Goal: Task Accomplishment & Management: Manage account settings

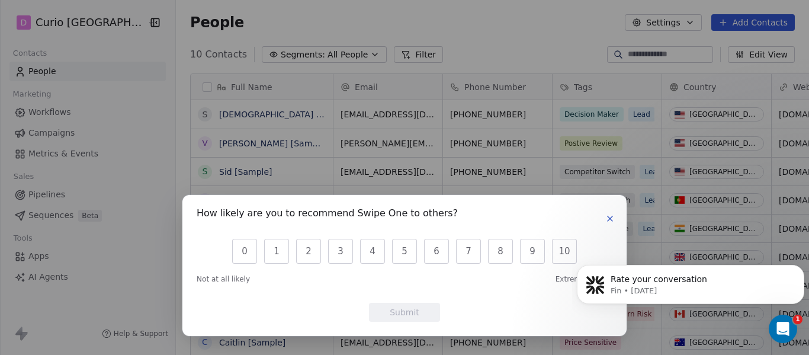
click at [610, 219] on icon "button" at bounding box center [609, 218] width 5 height 5
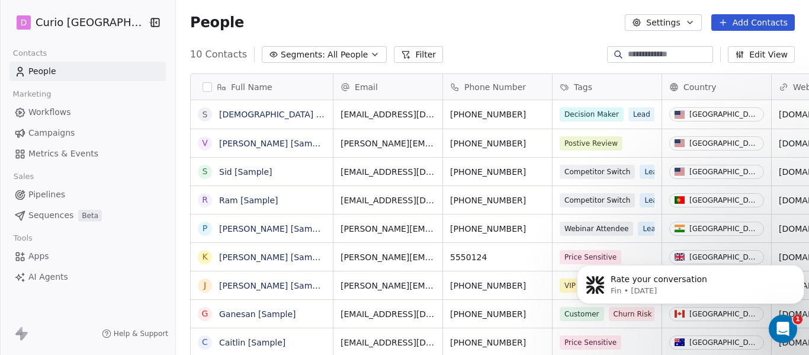
click at [53, 70] on span "People" at bounding box center [42, 71] width 28 height 12
click at [202, 88] on button "button" at bounding box center [206, 86] width 9 height 9
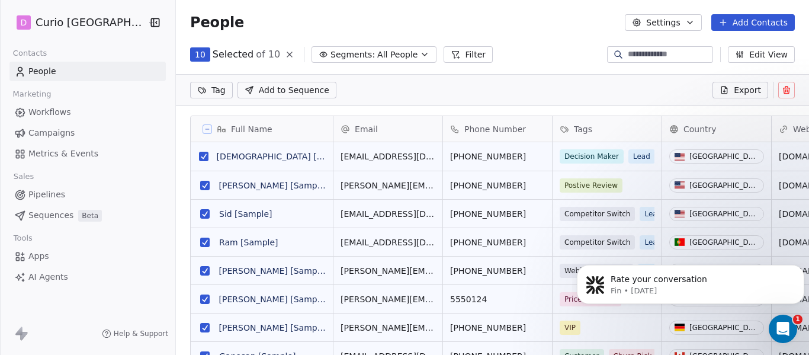
click at [204, 128] on icon at bounding box center [207, 129] width 6 height 6
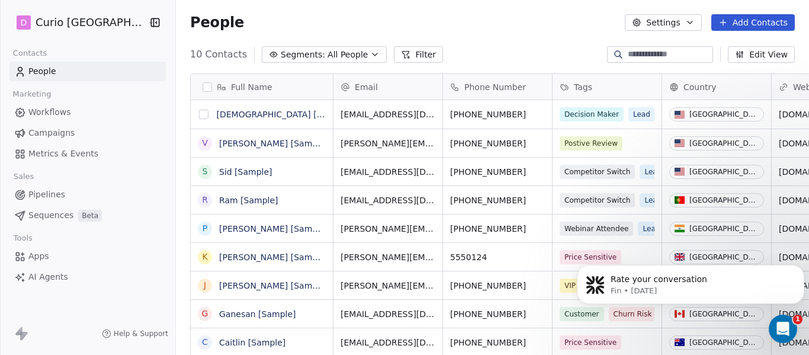
scroll to position [303, 640]
click at [231, 115] on link "[DEMOGRAPHIC_DATA] [Sample]" at bounding box center [286, 114] width 134 height 9
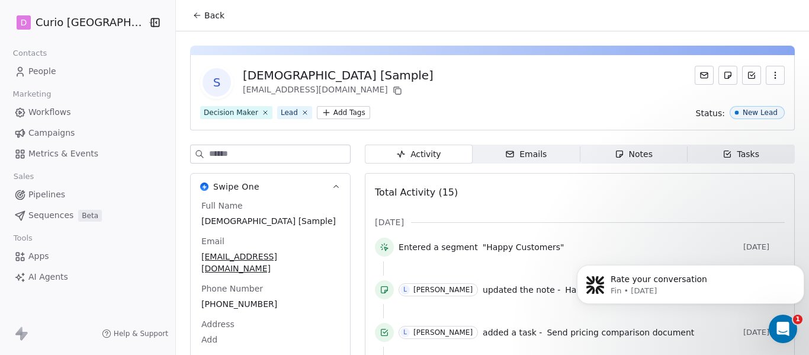
click at [48, 107] on span "Workflows" at bounding box center [49, 112] width 43 height 12
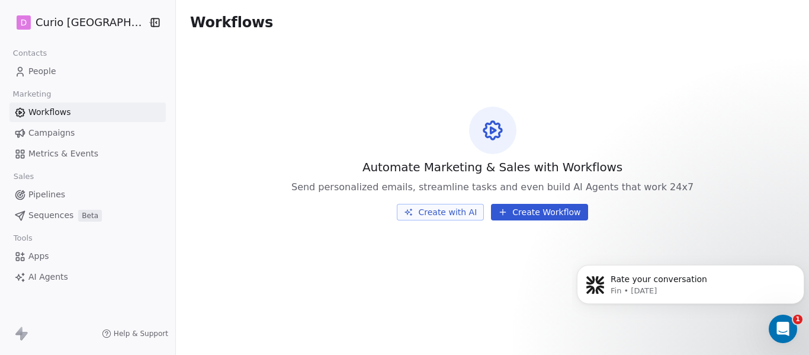
click at [463, 216] on button "Create with AI" at bounding box center [440, 212] width 87 height 17
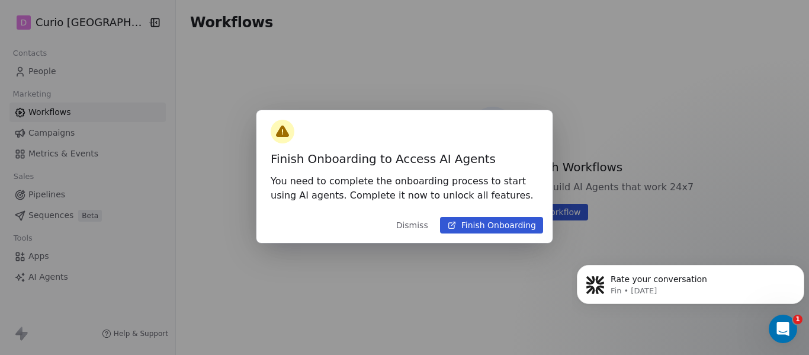
click at [421, 223] on button "Dismiss" at bounding box center [412, 224] width 46 height 21
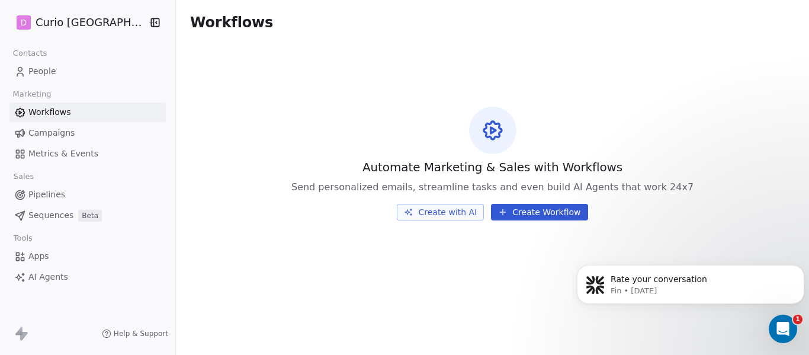
click at [33, 252] on span "Apps" at bounding box center [38, 256] width 21 height 12
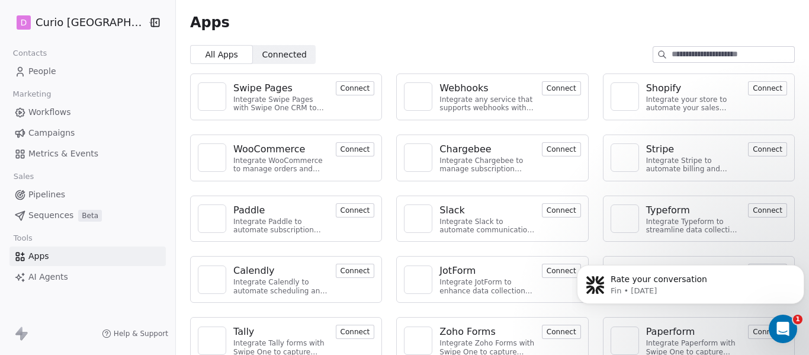
click at [262, 49] on span "Connected" at bounding box center [284, 55] width 44 height 12
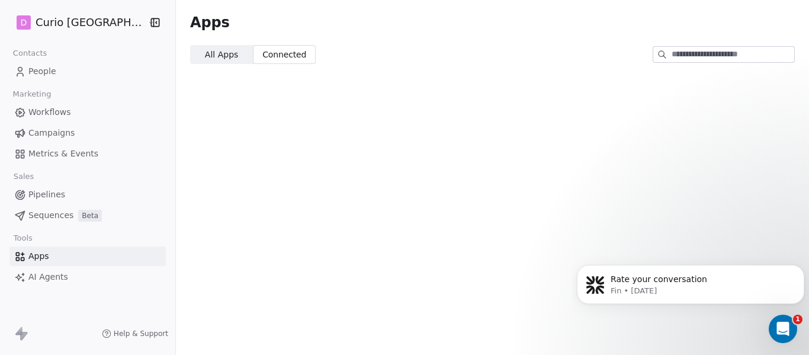
click at [205, 54] on span "All Apps" at bounding box center [221, 55] width 33 height 12
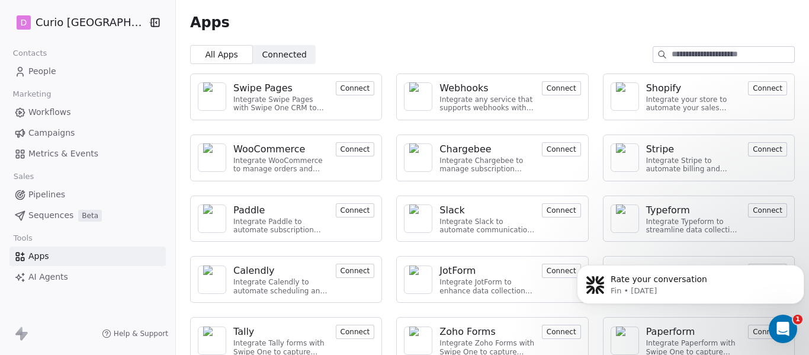
click at [46, 273] on span "AI Agents" at bounding box center [48, 277] width 40 height 12
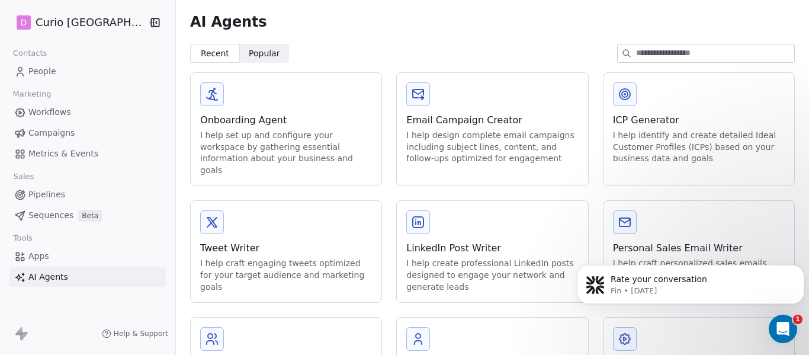
click at [57, 132] on span "Campaigns" at bounding box center [51, 133] width 46 height 12
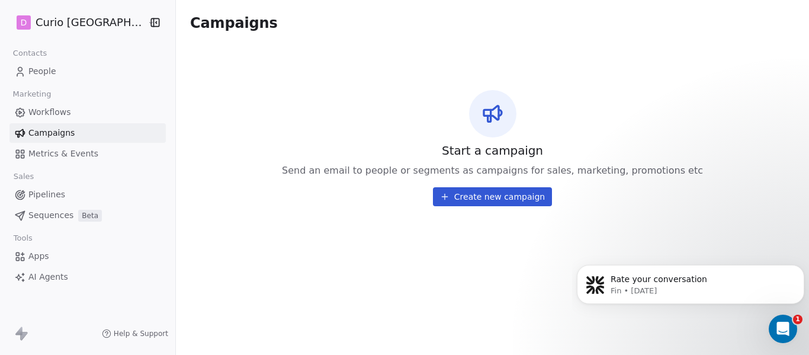
click at [62, 24] on html "D Curio Italia Contacts People Marketing Workflows Campaigns Metrics & Events S…" at bounding box center [404, 177] width 809 height 355
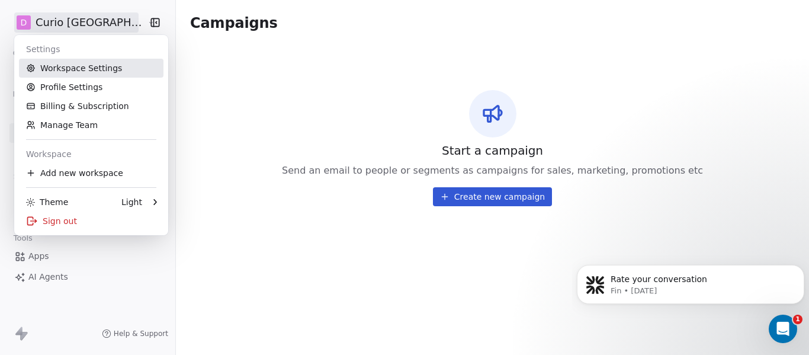
click at [77, 67] on link "Workspace Settings" at bounding box center [91, 68] width 144 height 19
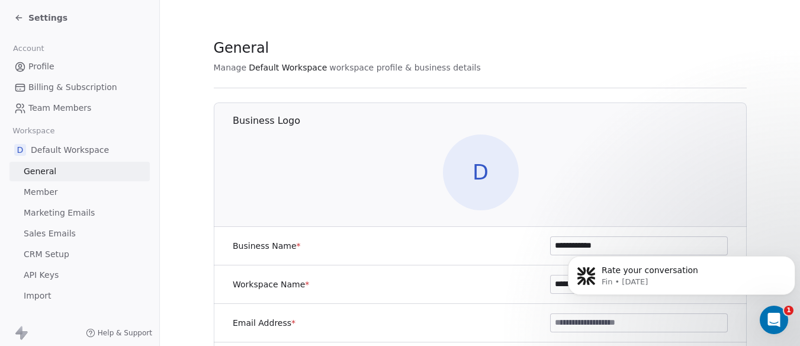
click at [484, 175] on span "D" at bounding box center [480, 172] width 76 height 76
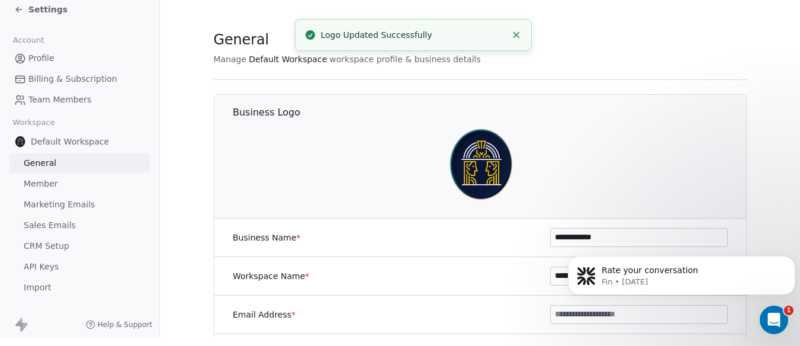
scroll to position [16, 0]
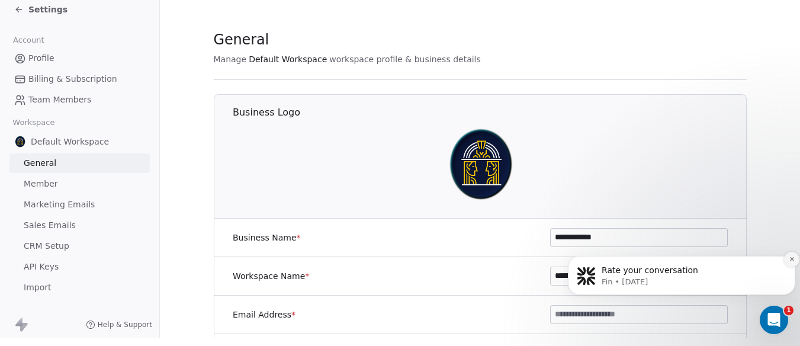
click at [788, 259] on icon "Dismiss notification" at bounding box center [791, 259] width 7 height 7
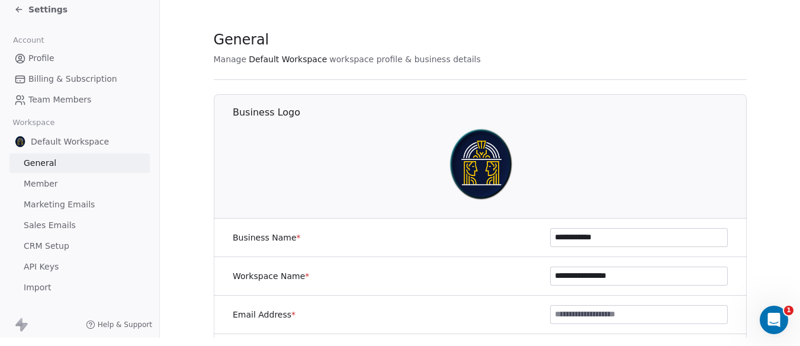
scroll to position [118, 0]
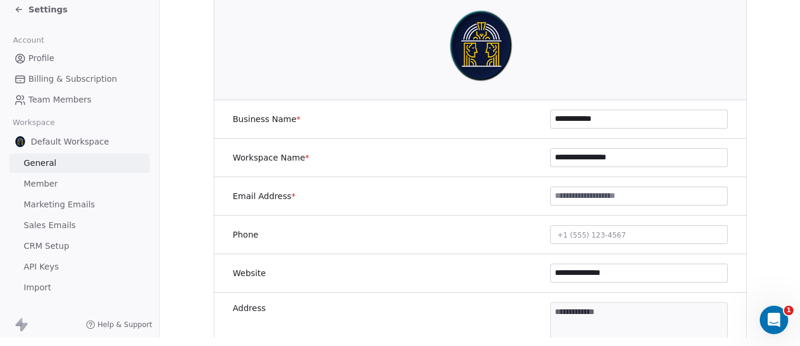
click at [594, 192] on input at bounding box center [639, 196] width 176 height 18
type input "**********"
click at [605, 231] on span "+1 (555) 123-4567" at bounding box center [591, 235] width 69 height 8
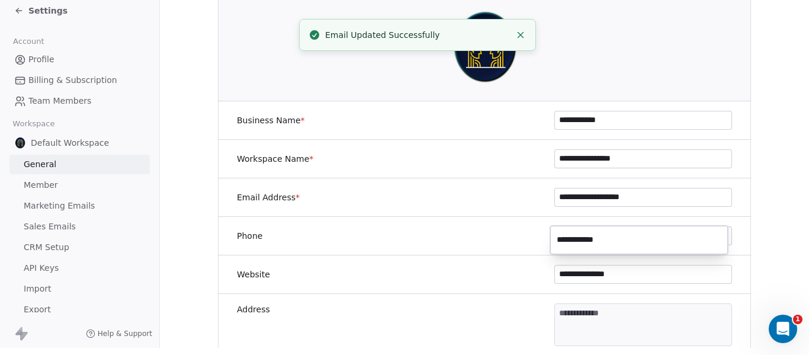
type input "**********"
click at [589, 273] on html "**********" at bounding box center [404, 170] width 809 height 355
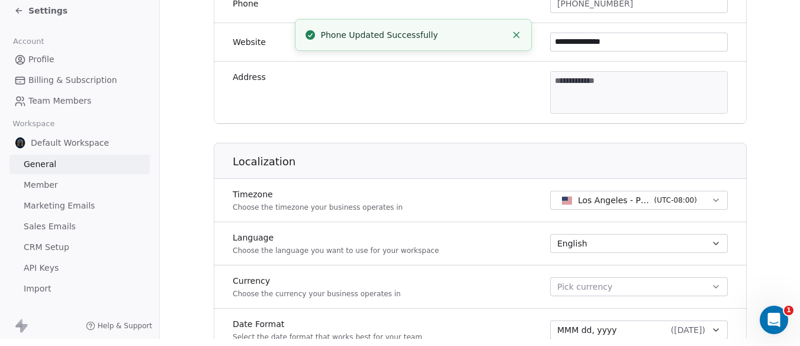
scroll to position [355, 0]
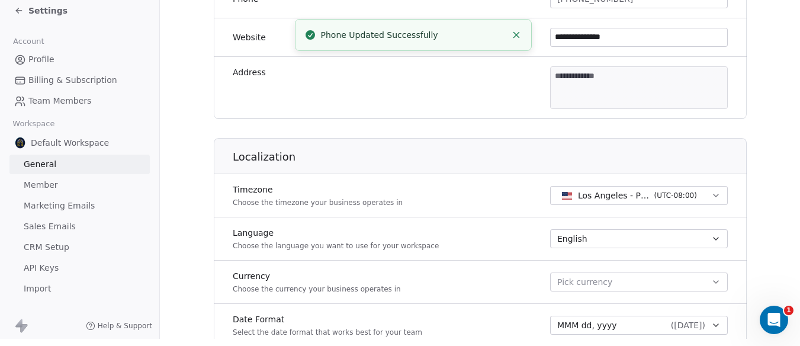
click at [586, 192] on span "Los Angeles - PST" at bounding box center [614, 195] width 72 height 12
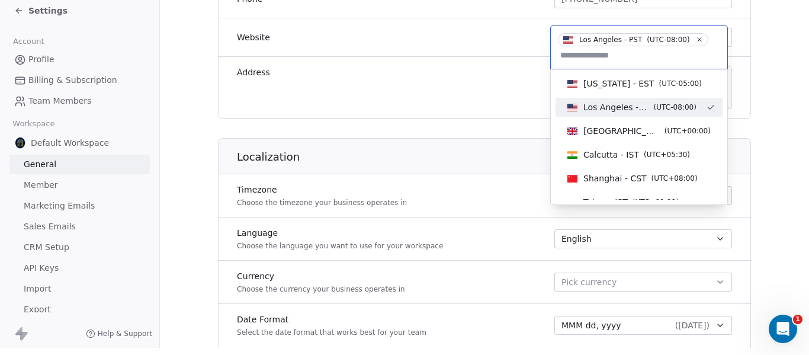
click at [594, 109] on span "Los Angeles - PST" at bounding box center [616, 107] width 66 height 12
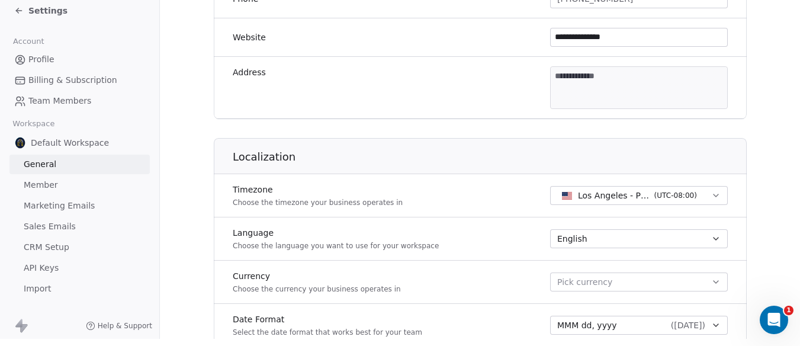
click at [597, 279] on span "Pick currency" at bounding box center [584, 282] width 55 height 12
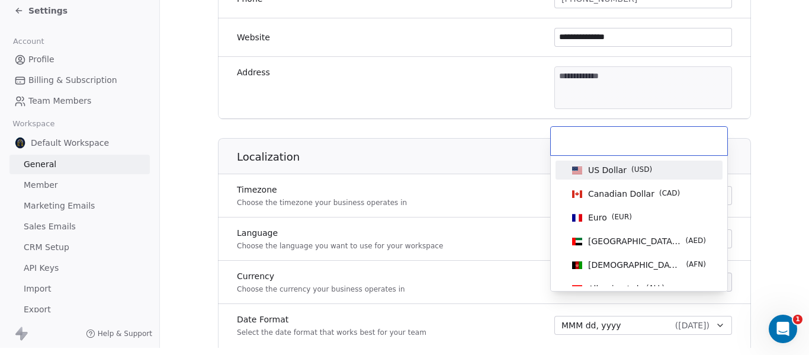
click at [616, 169] on span "US Dollar" at bounding box center [607, 170] width 38 height 12
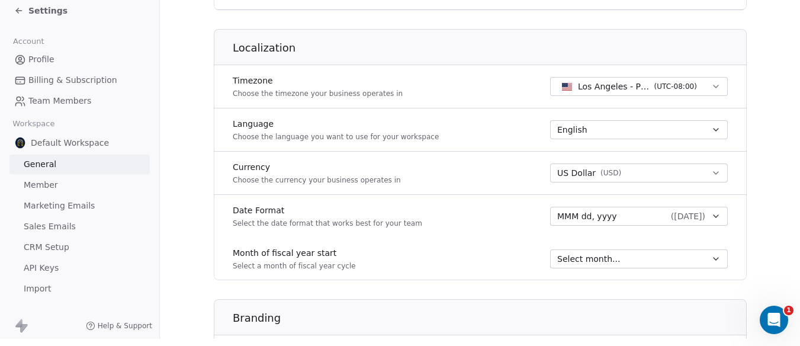
scroll to position [474, 0]
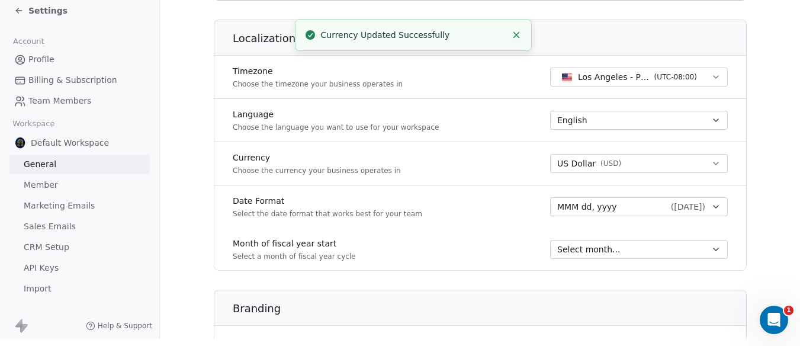
click at [598, 247] on span "Select month..." at bounding box center [588, 249] width 63 height 12
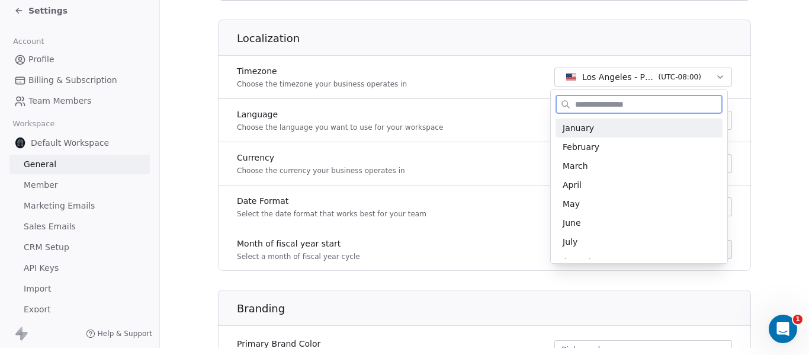
click at [587, 124] on span "January" at bounding box center [638, 128] width 153 height 12
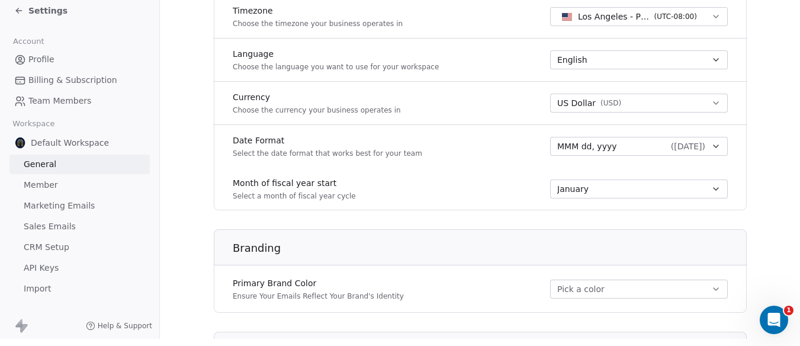
scroll to position [592, 0]
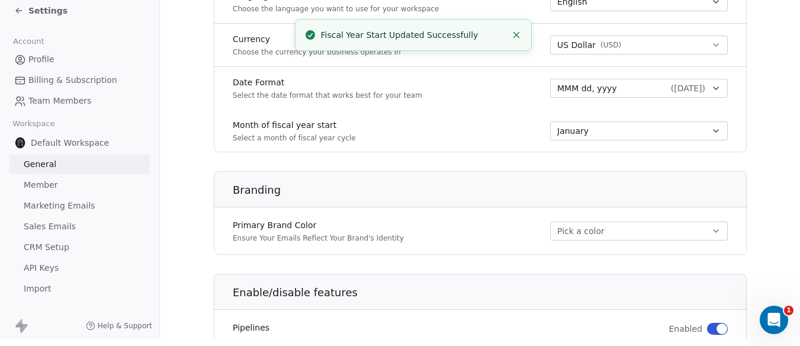
click at [586, 232] on button "Pick a color" at bounding box center [639, 230] width 178 height 19
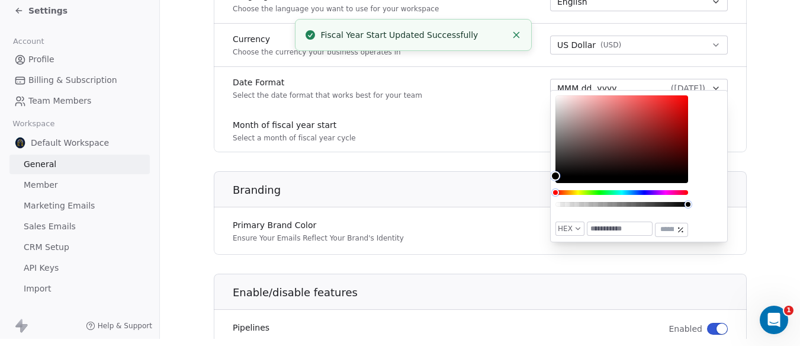
click at [514, 227] on div "Primary Brand Color Ensure Your Emails Reflect Your Brand's Identity Pick a col…" at bounding box center [480, 230] width 533 height 33
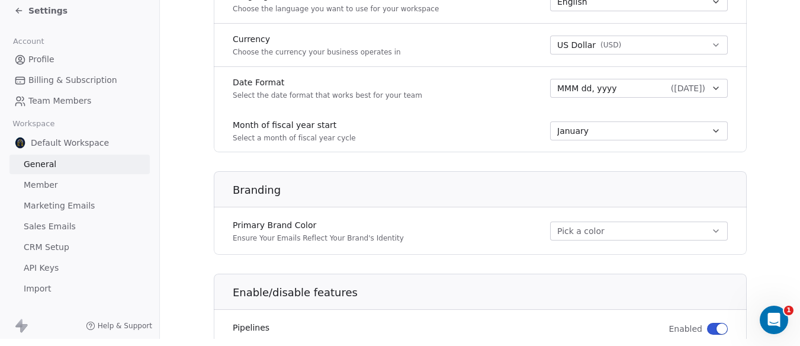
click at [584, 231] on button "Pick a color" at bounding box center [639, 230] width 178 height 19
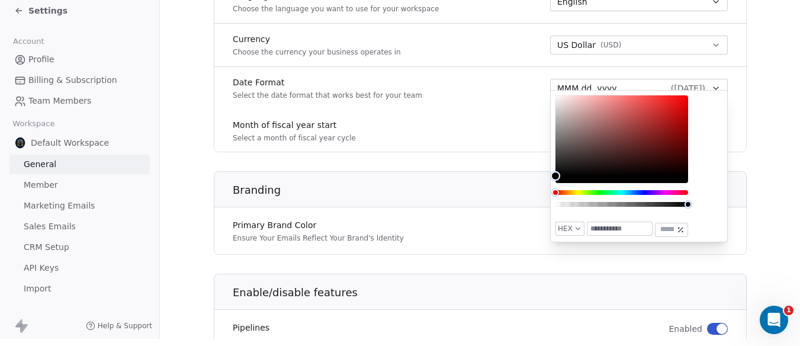
click at [571, 226] on button "HEX" at bounding box center [569, 228] width 29 height 14
click at [572, 226] on span "HEX" at bounding box center [575, 230] width 29 height 19
click at [607, 227] on input "*******" at bounding box center [619, 228] width 65 height 13
paste input "*"
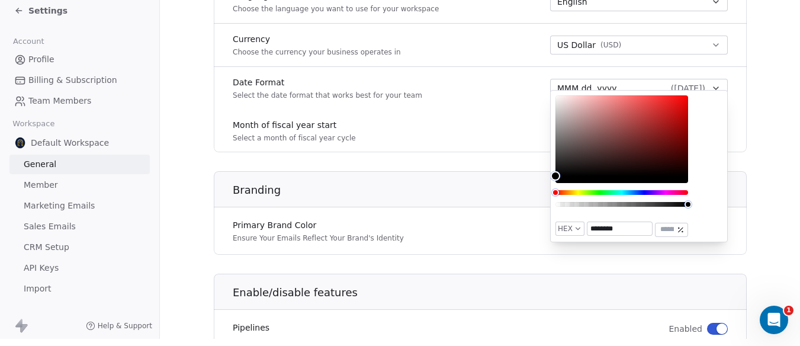
click at [598, 225] on input "********" at bounding box center [619, 228] width 65 height 13
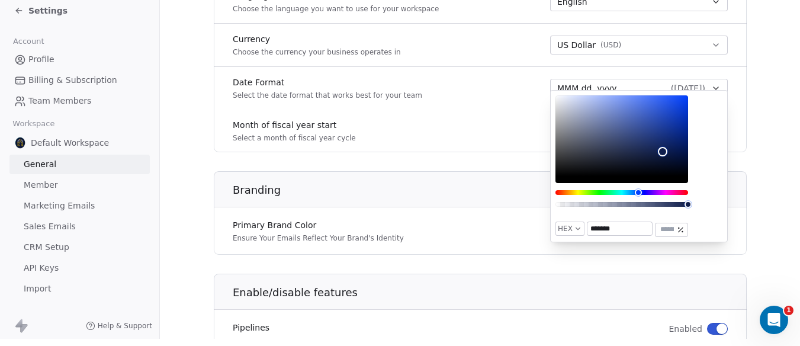
type input "*******"
click at [519, 233] on div "Primary Brand Color Ensure Your Emails Reflect Your Brand's Identity #0f1e4d" at bounding box center [480, 230] width 533 height 33
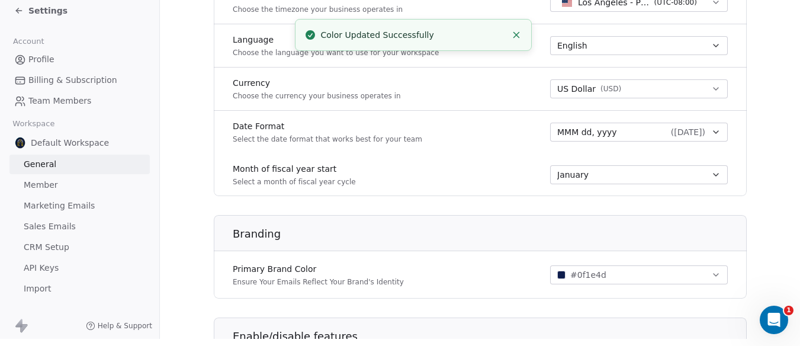
scroll to position [710, 0]
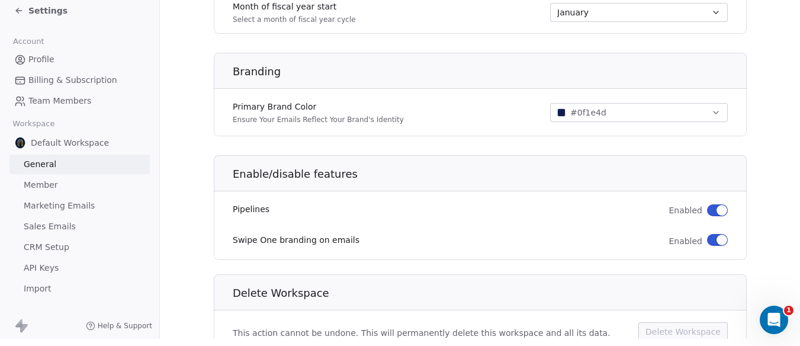
click at [717, 239] on span "button" at bounding box center [721, 239] width 11 height 11
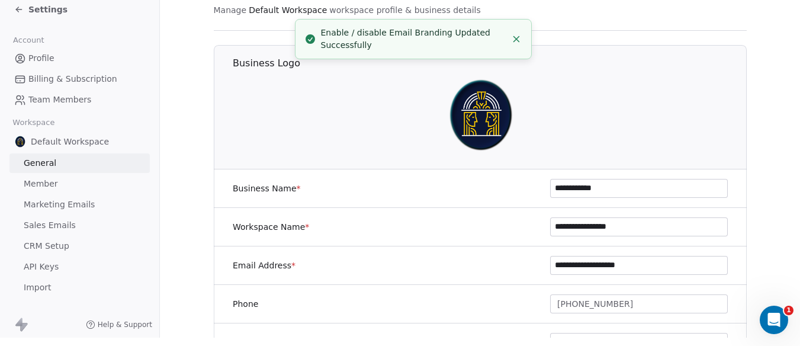
scroll to position [0, 0]
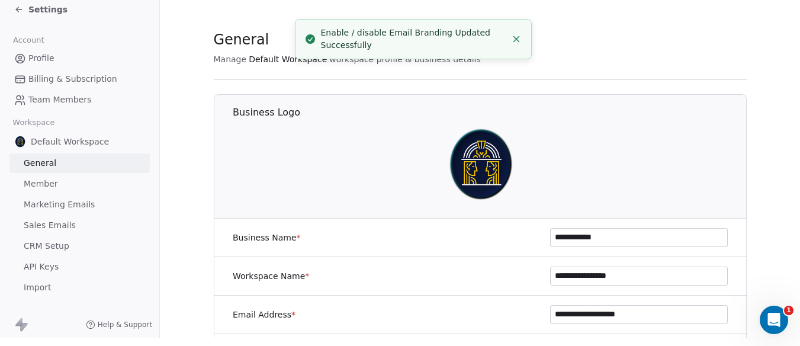
click at [41, 178] on span "Member" at bounding box center [41, 184] width 34 height 12
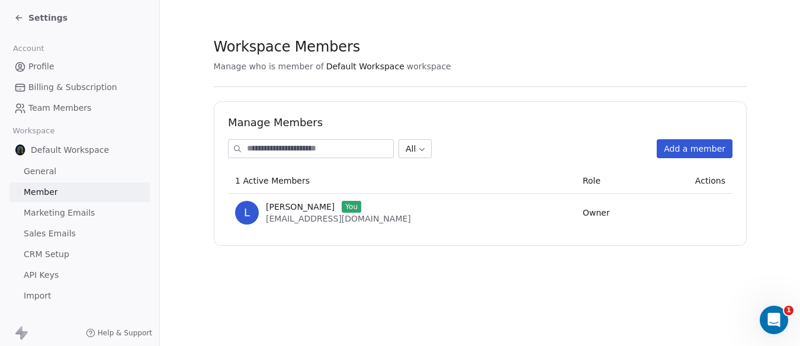
click at [54, 213] on span "Marketing Emails" at bounding box center [59, 213] width 71 height 12
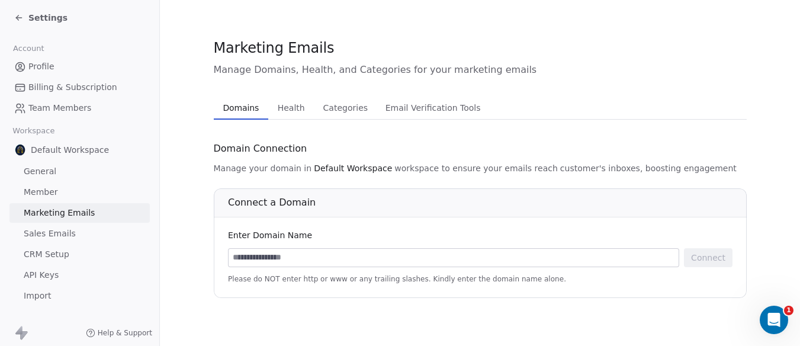
click at [294, 109] on span "Health" at bounding box center [291, 107] width 37 height 17
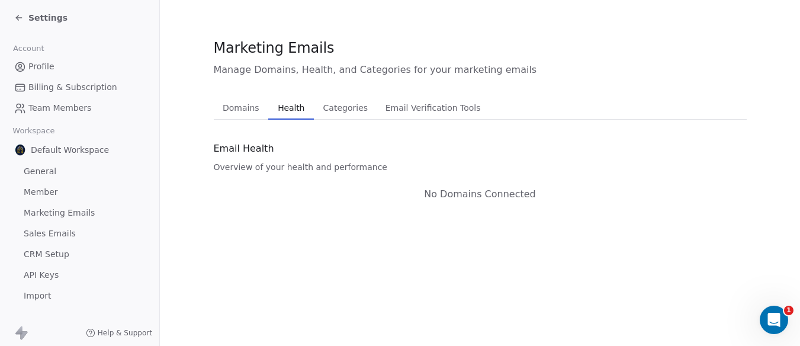
click at [250, 108] on span "Domains" at bounding box center [241, 107] width 46 height 17
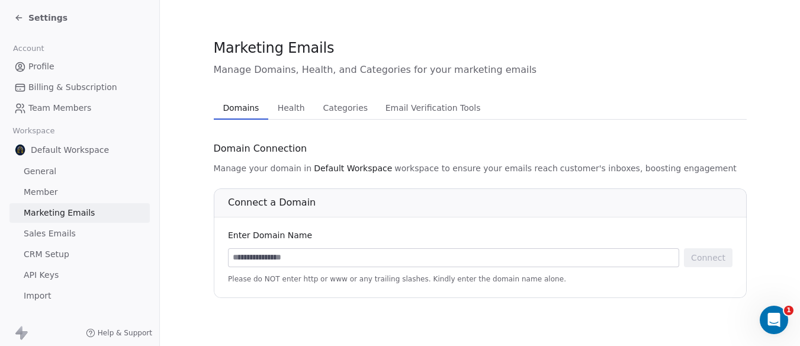
click at [339, 250] on input at bounding box center [453, 258] width 450 height 18
type input "**********"
click at [707, 258] on button "Connect" at bounding box center [708, 257] width 49 height 19
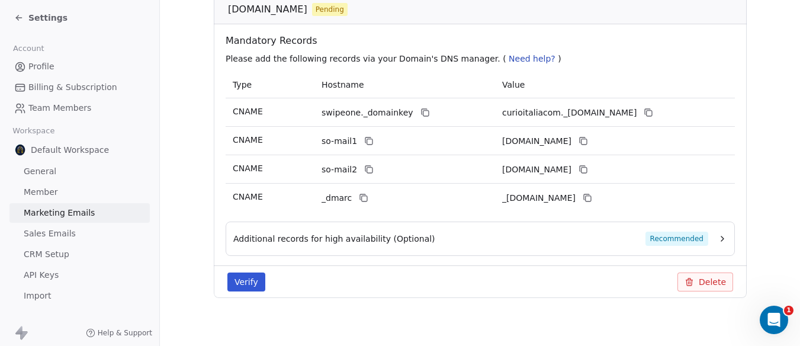
scroll to position [108, 0]
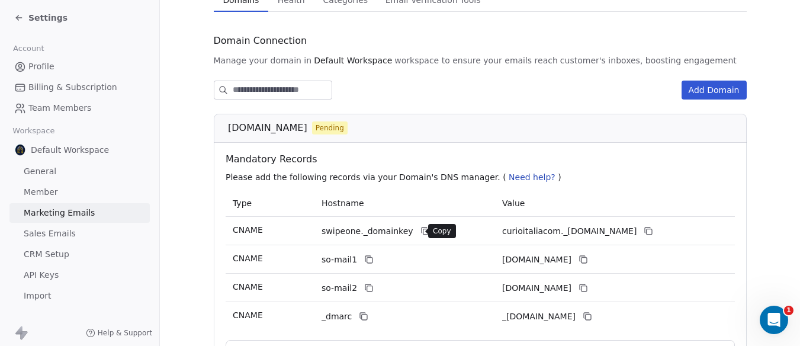
click at [420, 230] on icon at bounding box center [424, 230] width 9 height 9
click at [518, 173] on span "Need help?" at bounding box center [531, 176] width 47 height 9
click at [515, 175] on span "Need help?" at bounding box center [531, 176] width 47 height 9
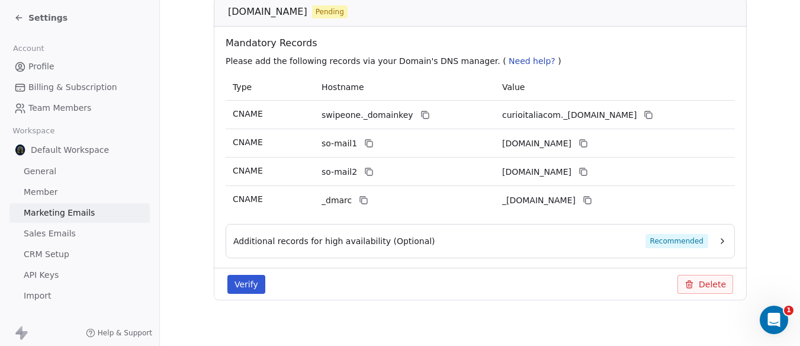
scroll to position [226, 0]
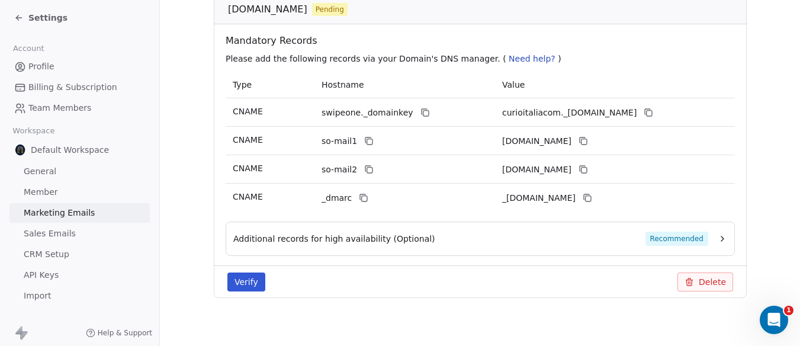
click at [508, 56] on span "Need help?" at bounding box center [531, 58] width 47 height 9
click at [508, 61] on span "Need help?" at bounding box center [531, 58] width 47 height 9
click at [514, 61] on span "Need help?" at bounding box center [531, 58] width 47 height 9
click at [519, 60] on span "Need help?" at bounding box center [531, 58] width 47 height 9
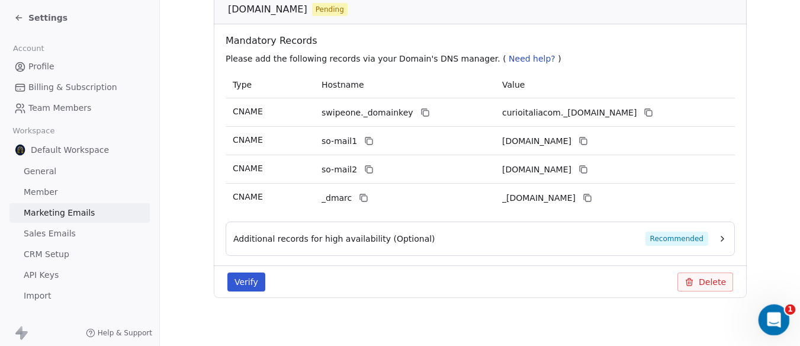
click at [767, 317] on icon "Open Intercom Messenger" at bounding box center [772, 318] width 20 height 20
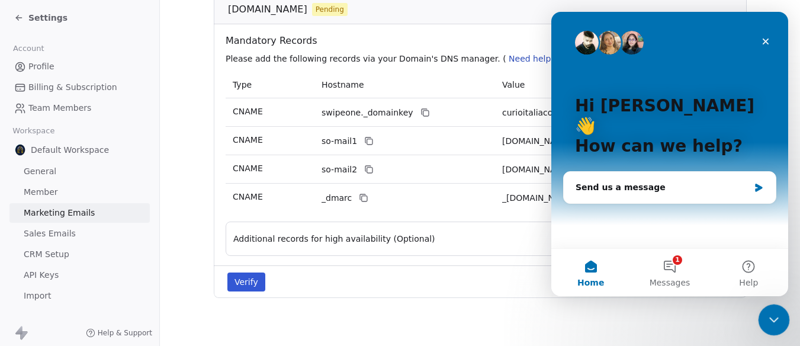
scroll to position [0, 0]
click at [625, 181] on div "Send us a message" at bounding box center [661, 187] width 173 height 12
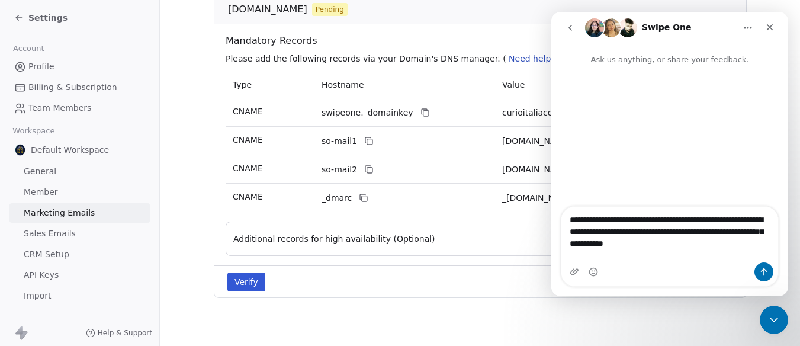
type textarea "**********"
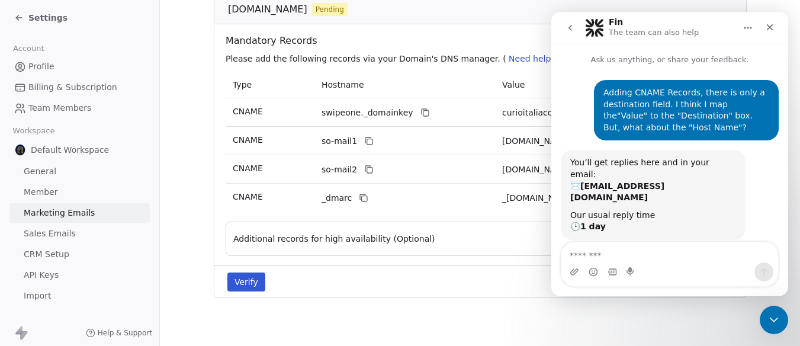
click at [436, 310] on div "Add Domain [DOMAIN_NAME] Pending Mandatory Records Please add the following rec…" at bounding box center [480, 139] width 533 height 355
click at [774, 27] on icon "Close" at bounding box center [769, 26] width 9 height 9
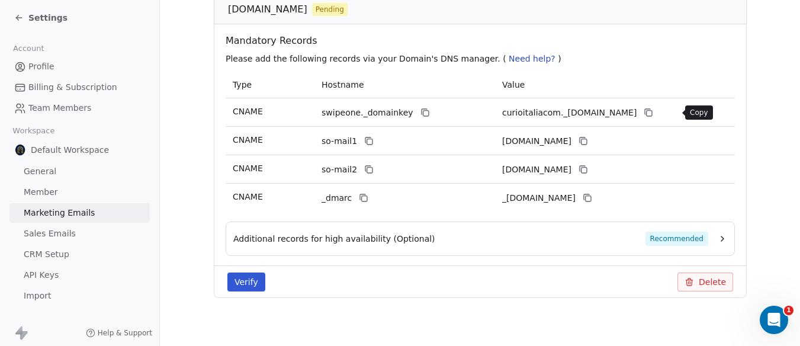
click at [653, 111] on icon at bounding box center [647, 112] width 9 height 9
click at [653, 110] on icon at bounding box center [647, 112] width 9 height 9
click at [587, 140] on icon at bounding box center [582, 140] width 9 height 9
click at [587, 166] on icon at bounding box center [582, 169] width 9 height 9
click at [588, 197] on icon at bounding box center [585, 196] width 5 height 5
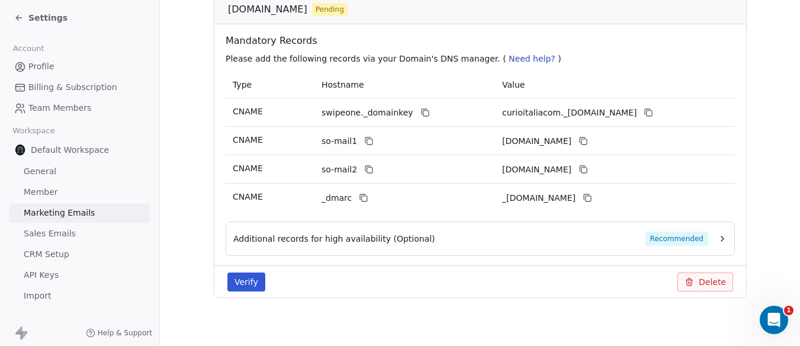
click at [238, 284] on button "Verify" at bounding box center [246, 281] width 38 height 19
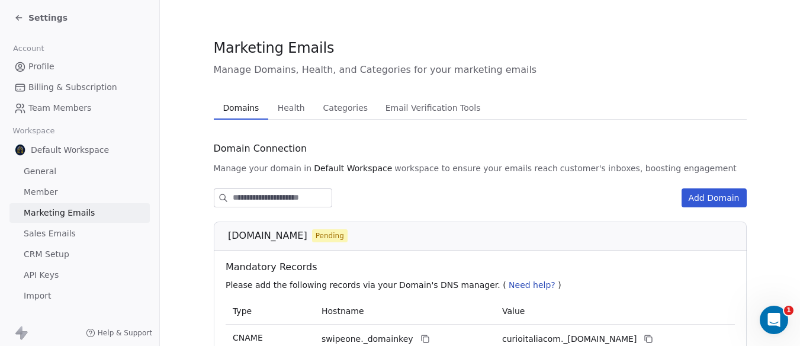
click at [287, 115] on span "Health" at bounding box center [291, 107] width 37 height 17
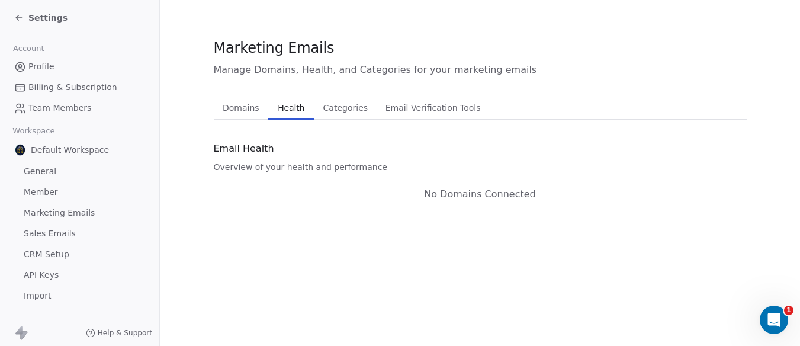
click at [349, 106] on span "Categories" at bounding box center [345, 107] width 54 height 17
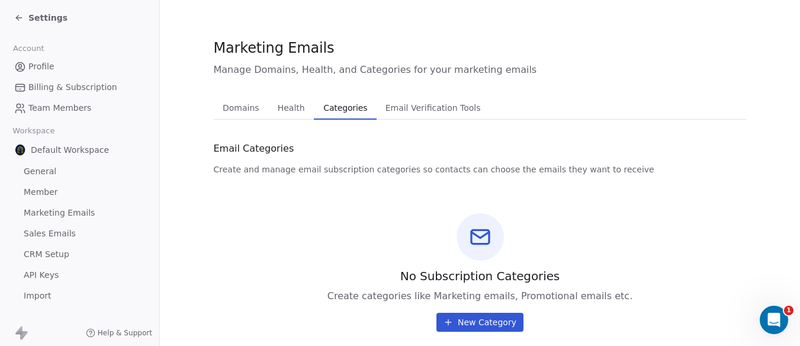
scroll to position [15, 0]
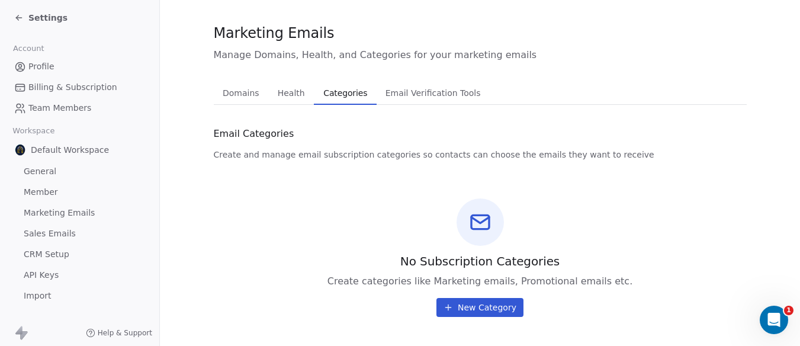
click at [456, 101] on button "Email Verification Tools Email Verification Tools" at bounding box center [432, 93] width 112 height 24
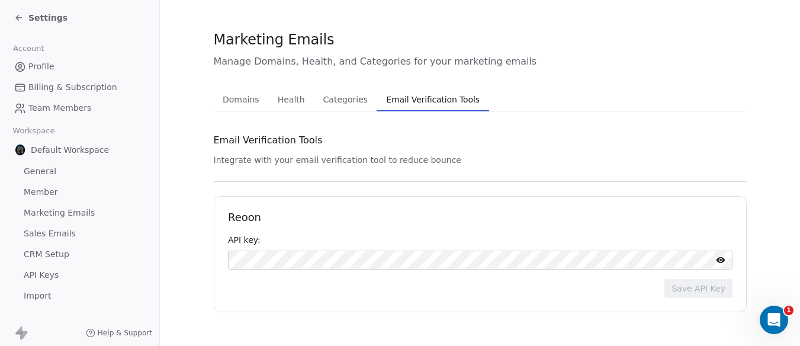
scroll to position [4, 0]
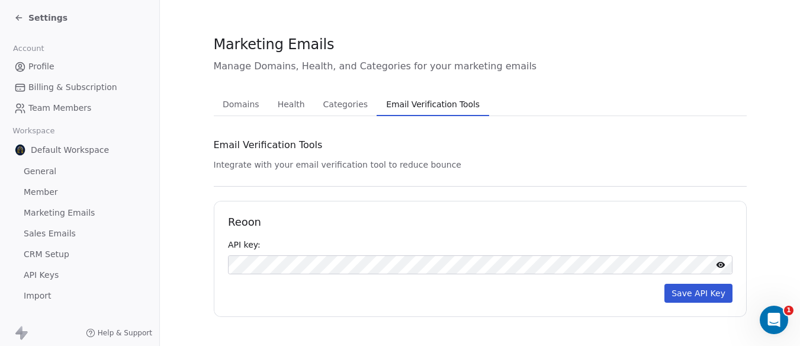
click at [699, 286] on button "Save API Key" at bounding box center [698, 293] width 68 height 19
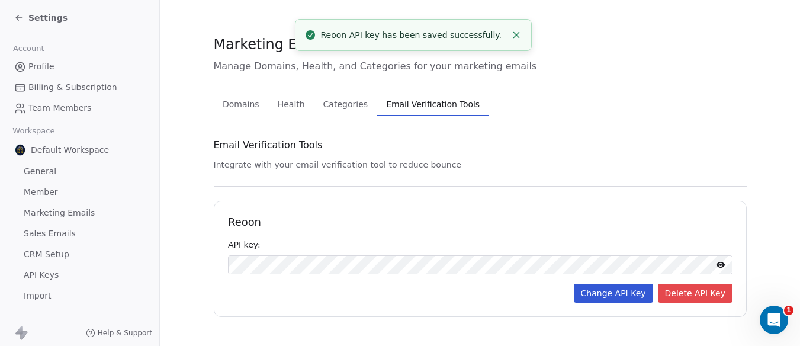
click at [239, 105] on span "Domains" at bounding box center [241, 104] width 46 height 17
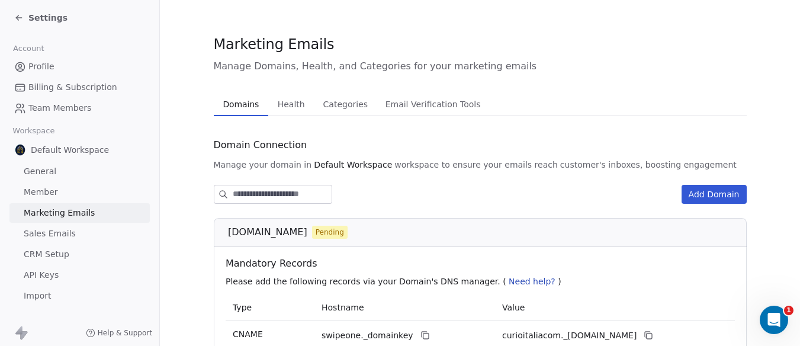
scroll to position [226, 0]
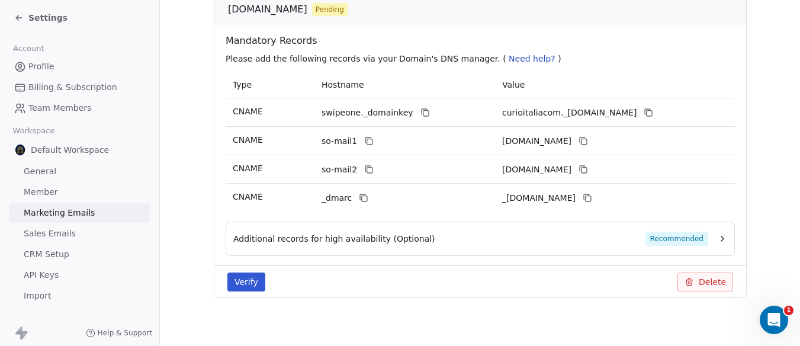
click at [243, 279] on button "Verify" at bounding box center [246, 281] width 38 height 19
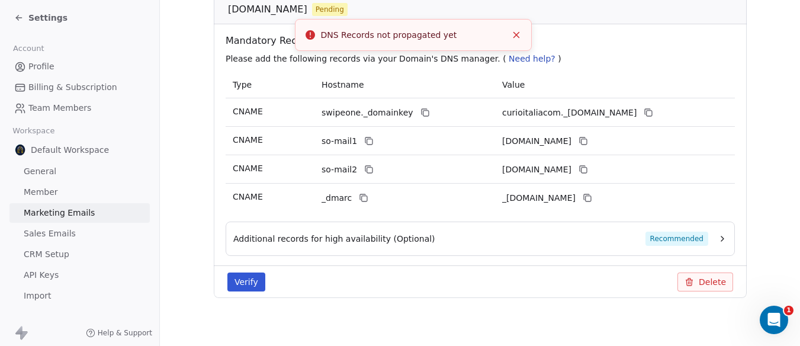
click at [520, 35] on icon "Close toast" at bounding box center [516, 35] width 11 height 11
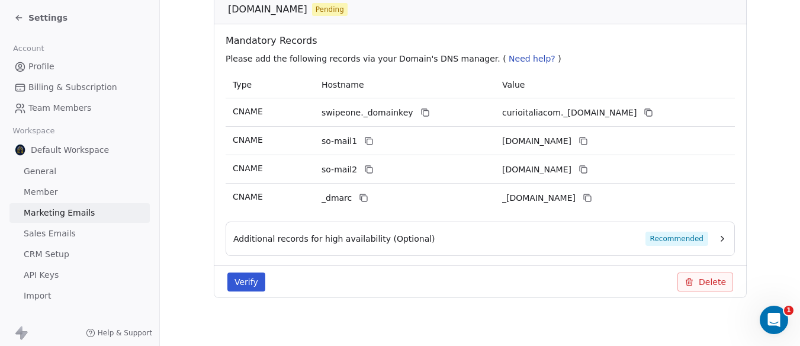
click at [695, 234] on span "Recommended" at bounding box center [676, 238] width 63 height 14
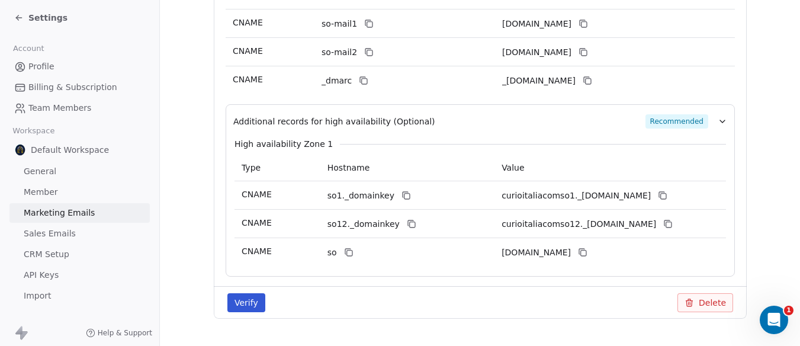
scroll to position [345, 0]
click at [667, 194] on icon at bounding box center [662, 193] width 9 height 9
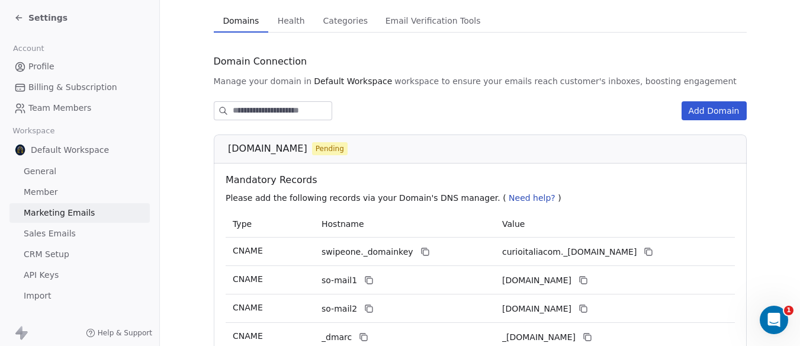
scroll to position [0, 0]
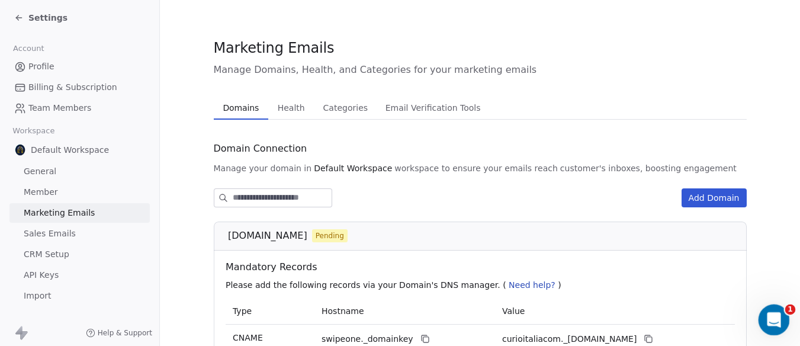
click at [774, 314] on icon "Open Intercom Messenger" at bounding box center [772, 318] width 20 height 20
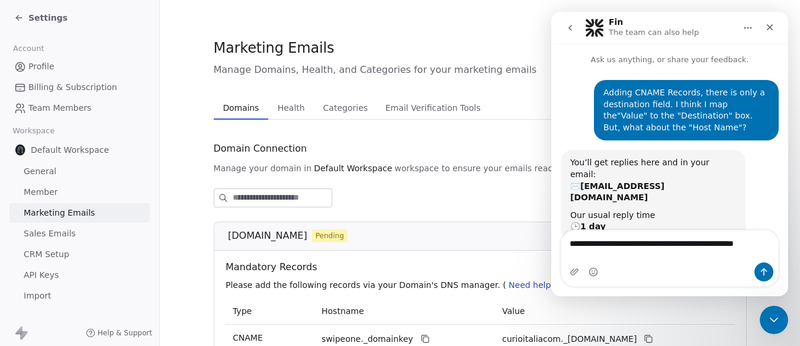
scroll to position [11, 0]
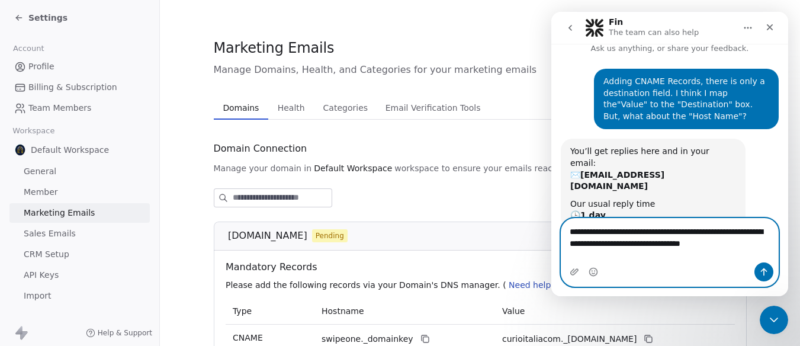
type textarea "**********"
drag, startPoint x: 759, startPoint y: 272, endPoint x: 755, endPoint y: 280, distance: 9.0
click at [759, 272] on icon "Send a message…" at bounding box center [763, 271] width 9 height 9
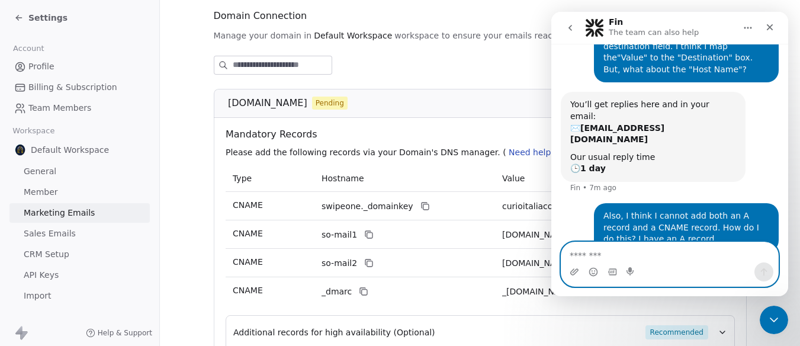
scroll to position [178, 0]
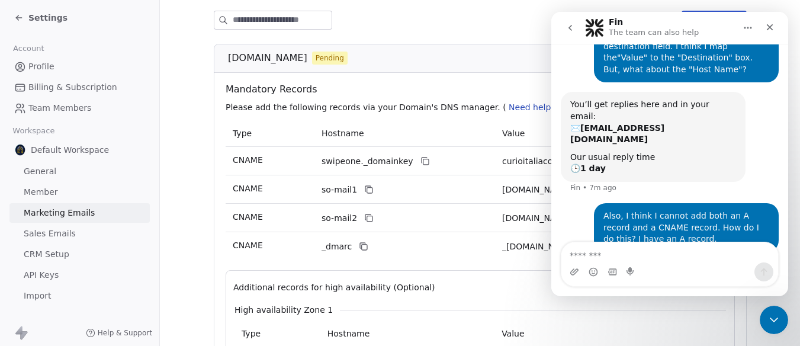
click at [61, 227] on span "Sales Emails" at bounding box center [50, 233] width 52 height 12
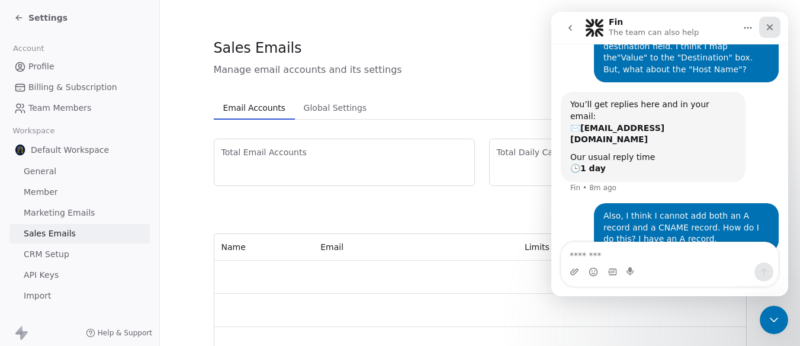
drag, startPoint x: 767, startPoint y: 27, endPoint x: 1311, endPoint y: 44, distance: 544.2
click at [767, 27] on icon "Close" at bounding box center [769, 26] width 9 height 9
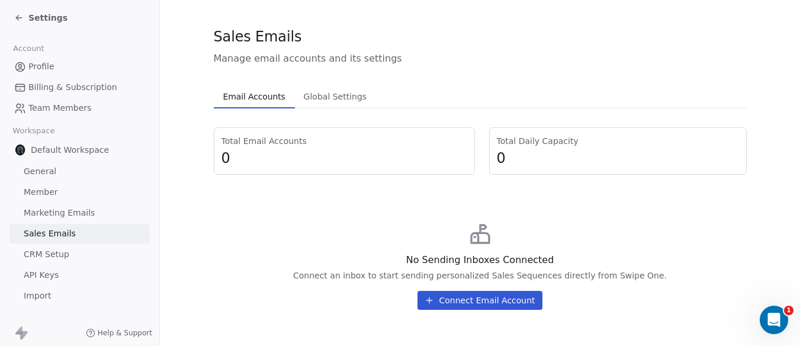
scroll to position [14, 0]
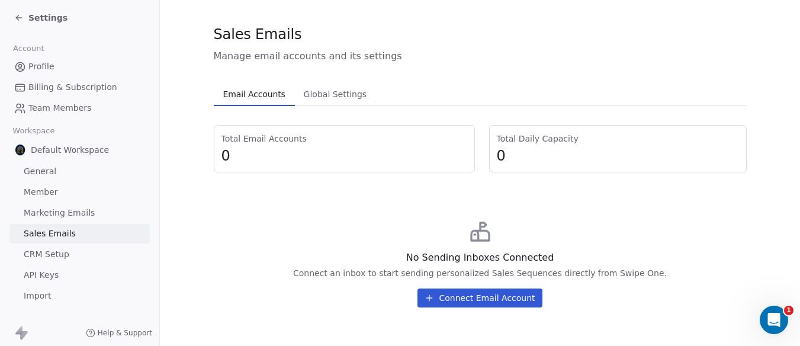
click at [41, 211] on span "Marketing Emails" at bounding box center [59, 213] width 71 height 12
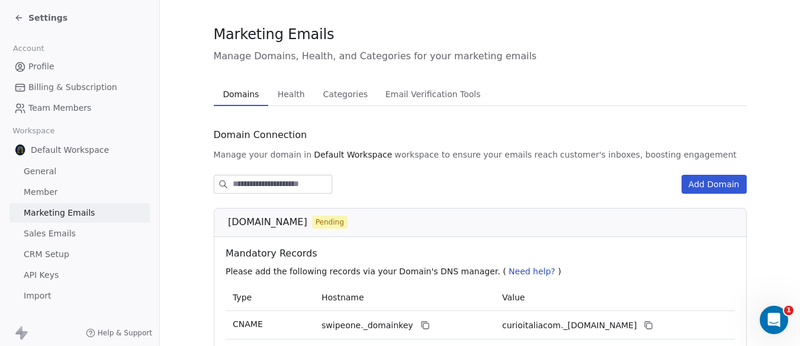
click at [46, 254] on span "CRM Setup" at bounding box center [47, 254] width 46 height 12
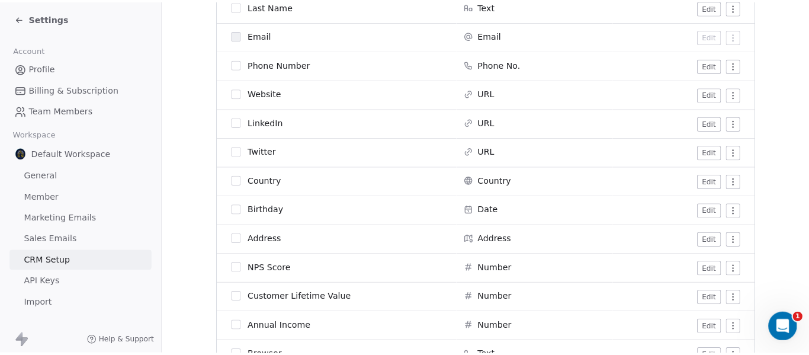
scroll to position [355, 0]
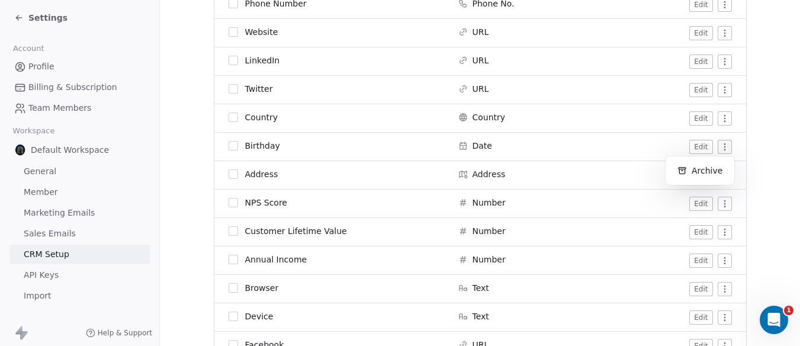
click at [730, 145] on html "Settings Account Profile Billing & Subscription Team Members Workspace Default …" at bounding box center [400, 173] width 800 height 346
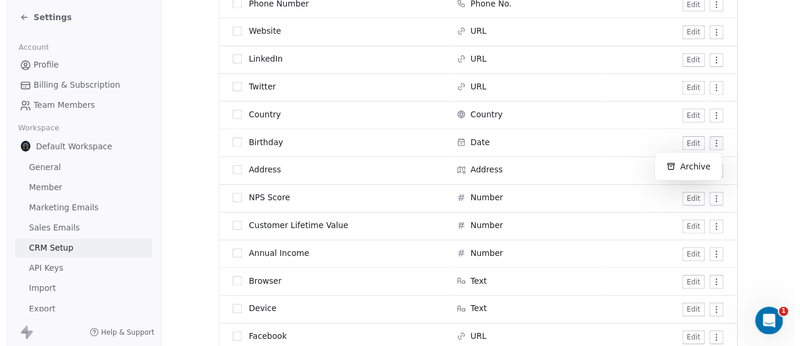
scroll to position [49, 0]
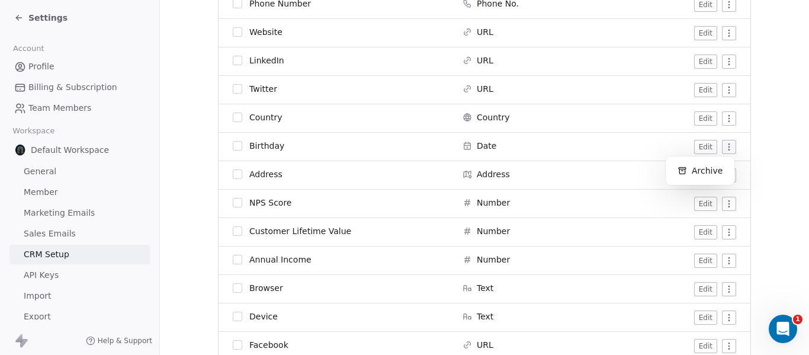
click at [772, 134] on html "Settings Account Profile Billing & Subscription Team Members Workspace Default …" at bounding box center [404, 177] width 809 height 355
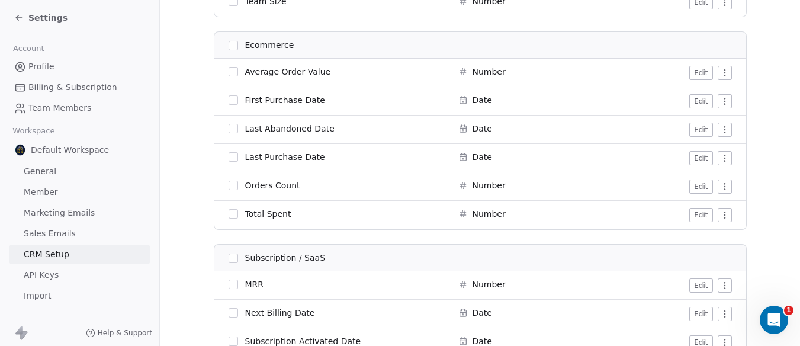
scroll to position [1462, 0]
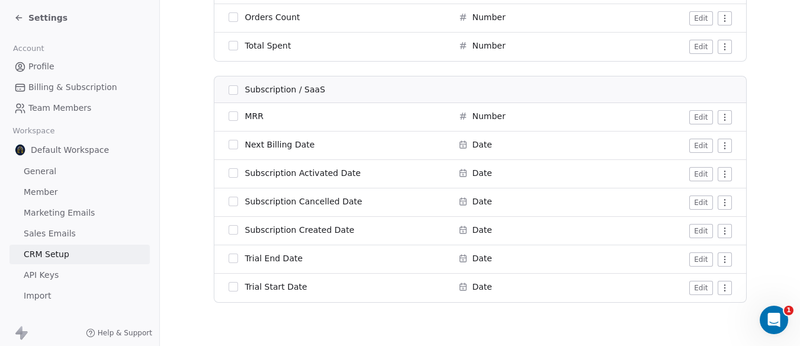
click at [47, 275] on span "API Keys" at bounding box center [41, 275] width 35 height 12
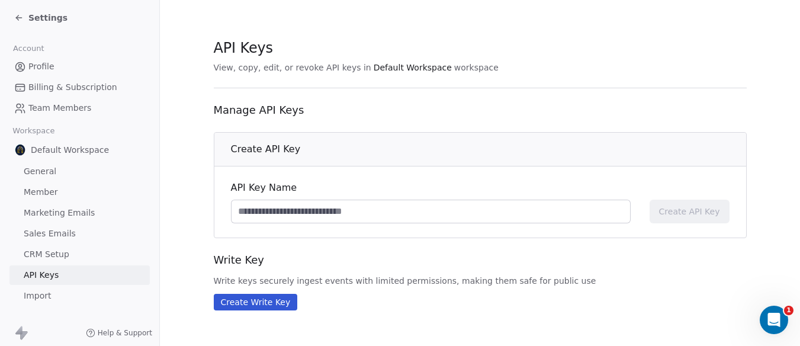
click at [61, 208] on span "Marketing Emails" at bounding box center [59, 213] width 71 height 12
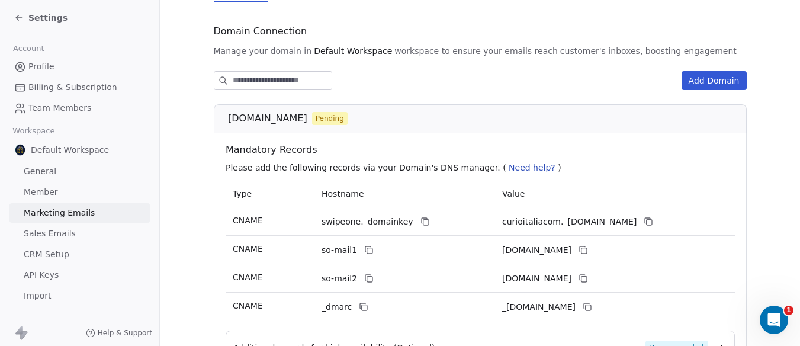
scroll to position [118, 0]
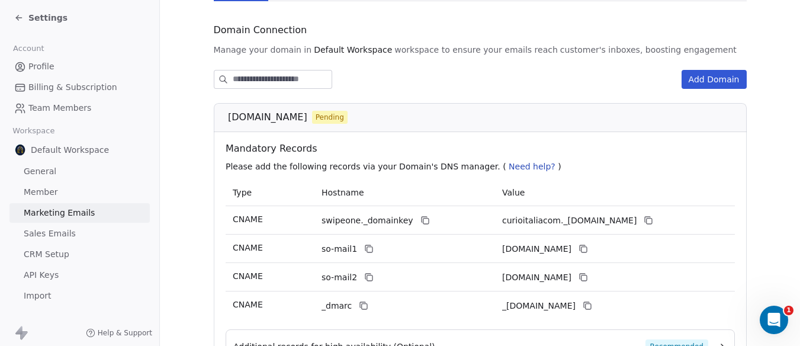
click at [508, 168] on span "Need help?" at bounding box center [531, 166] width 47 height 9
click at [508, 166] on span "Need help?" at bounding box center [531, 166] width 47 height 9
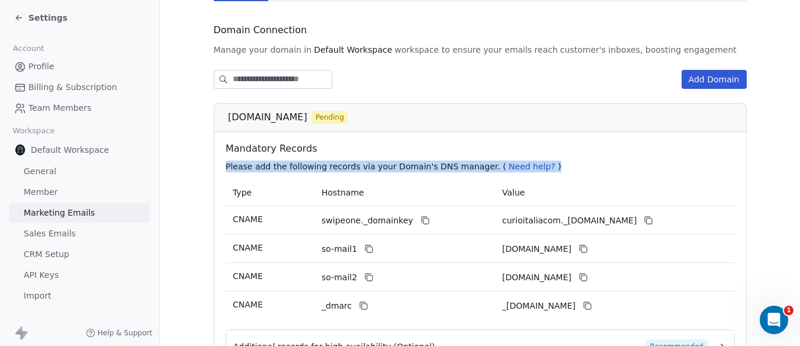
click at [508, 166] on span "Need help?" at bounding box center [531, 166] width 47 height 9
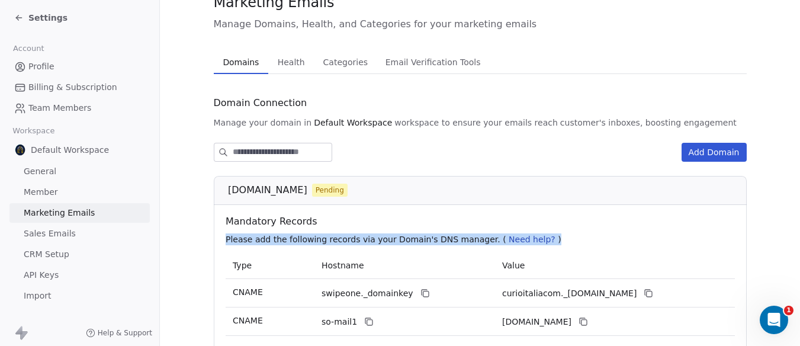
scroll to position [0, 0]
